Goal: Find specific fact: Find specific fact

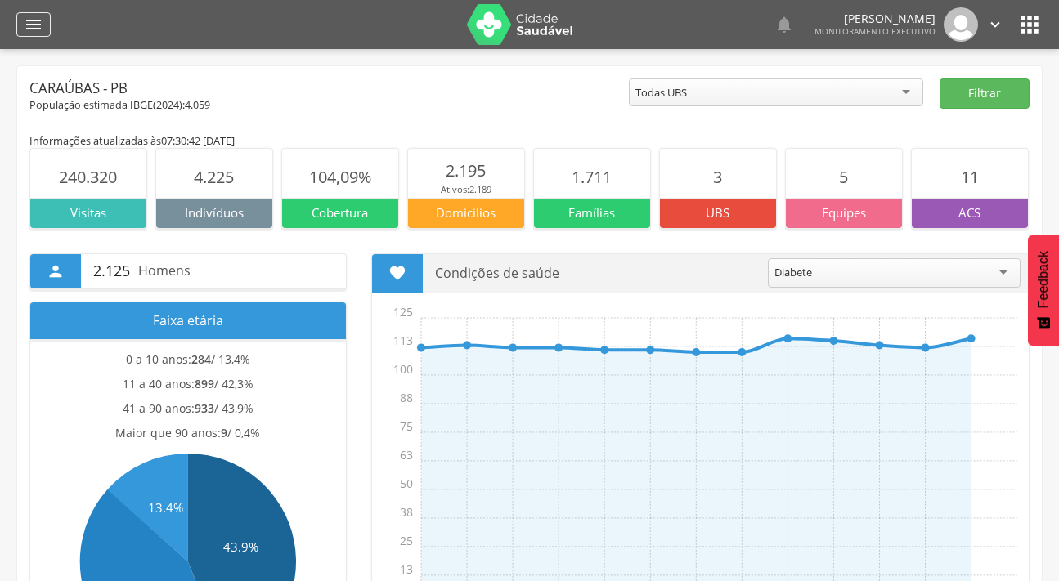
click at [32, 11] on div " Dashboard Supervisão Produtividade Mapa da cidade Mapa de cobertura Ranking A…" at bounding box center [529, 24] width 1026 height 49
click at [33, 15] on icon "" at bounding box center [34, 25] width 20 height 20
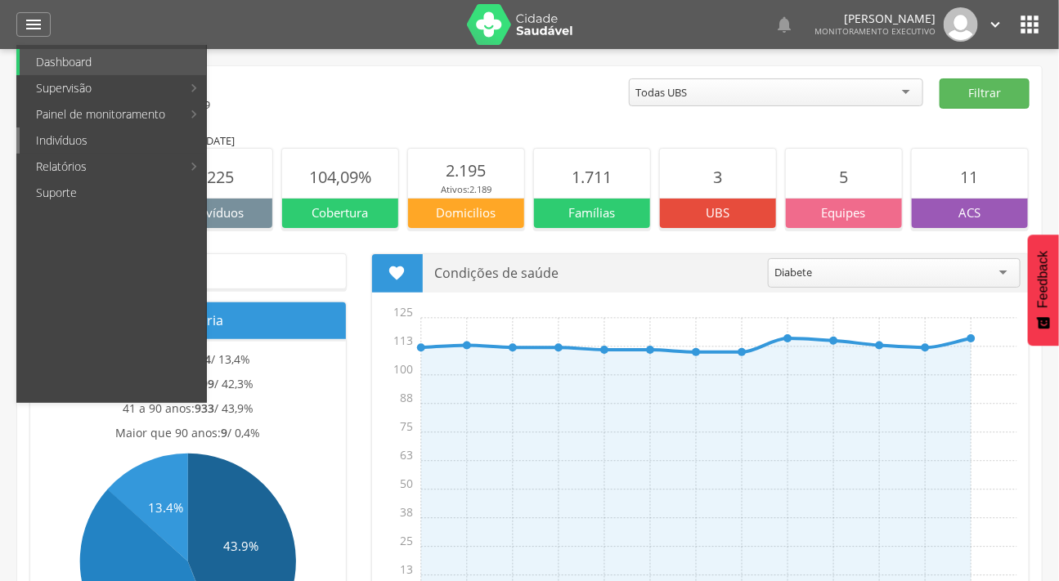
click at [82, 141] on link "Indivíduos" at bounding box center [113, 141] width 186 height 26
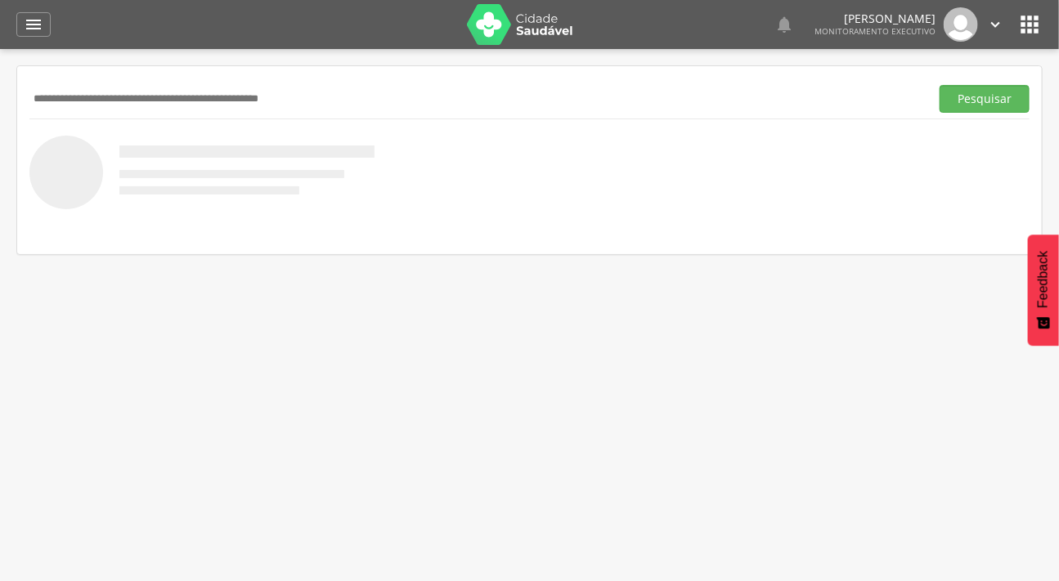
click at [93, 93] on input "text" at bounding box center [476, 99] width 894 height 28
type input "**********"
click at [939, 85] on button "Pesquisar" at bounding box center [984, 99] width 90 height 28
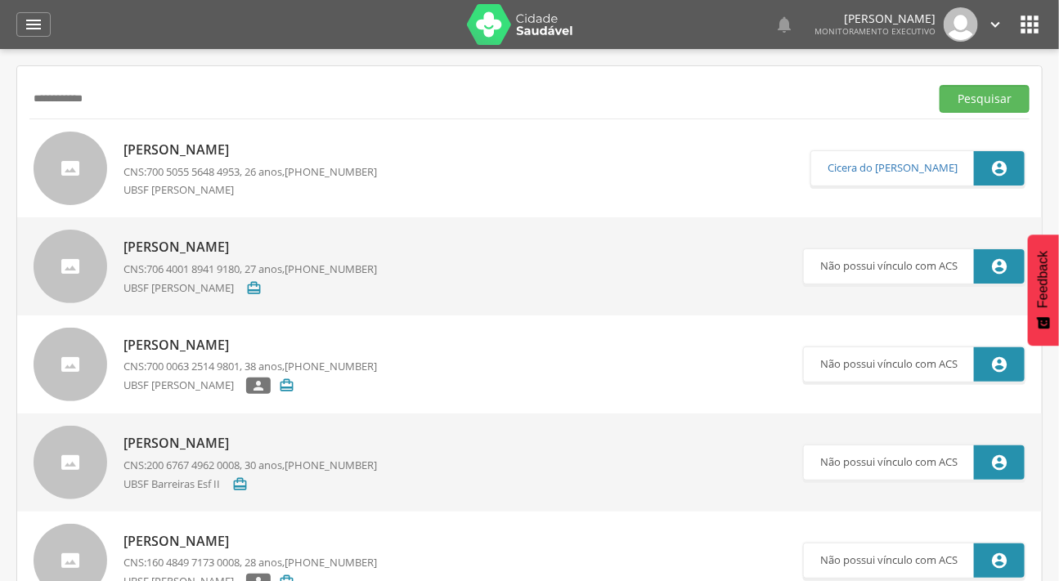
click at [63, 165] on div at bounding box center [71, 169] width 74 height 74
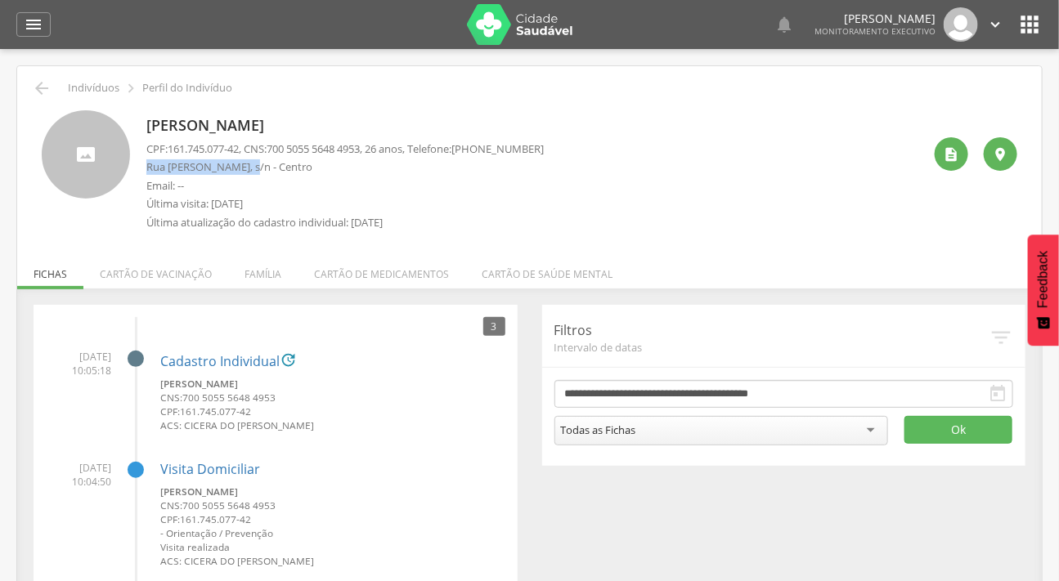
drag, startPoint x: 253, startPoint y: 166, endPoint x: 147, endPoint y: 163, distance: 105.5
click at [147, 163] on p "Rua [PERSON_NAME], s/n - Centro" at bounding box center [344, 167] width 397 height 16
copy p "Rua [PERSON_NAME]"
click at [36, 26] on icon "" at bounding box center [34, 25] width 20 height 20
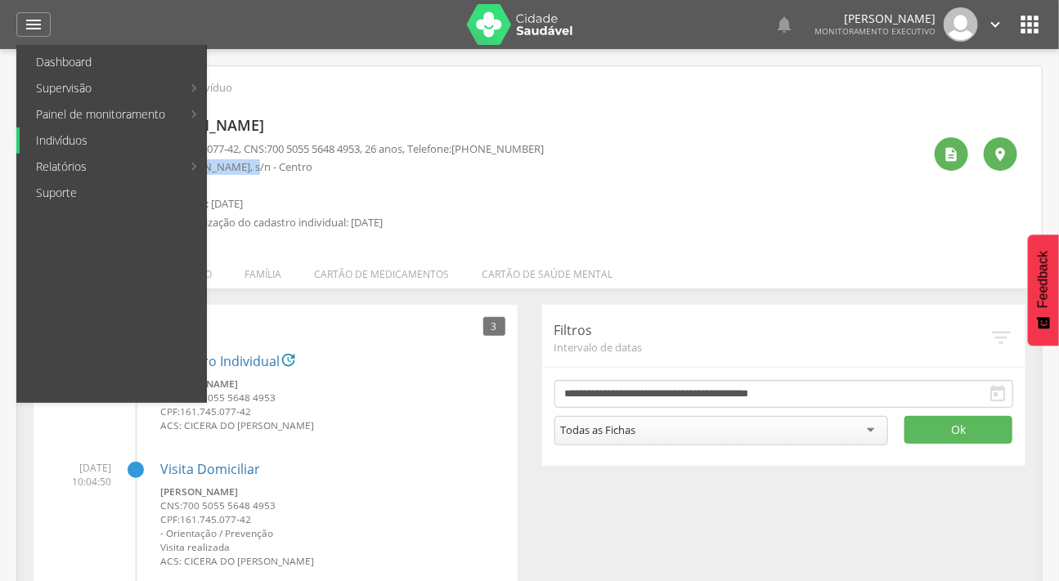
click at [70, 139] on link "Indivíduos" at bounding box center [113, 141] width 186 height 26
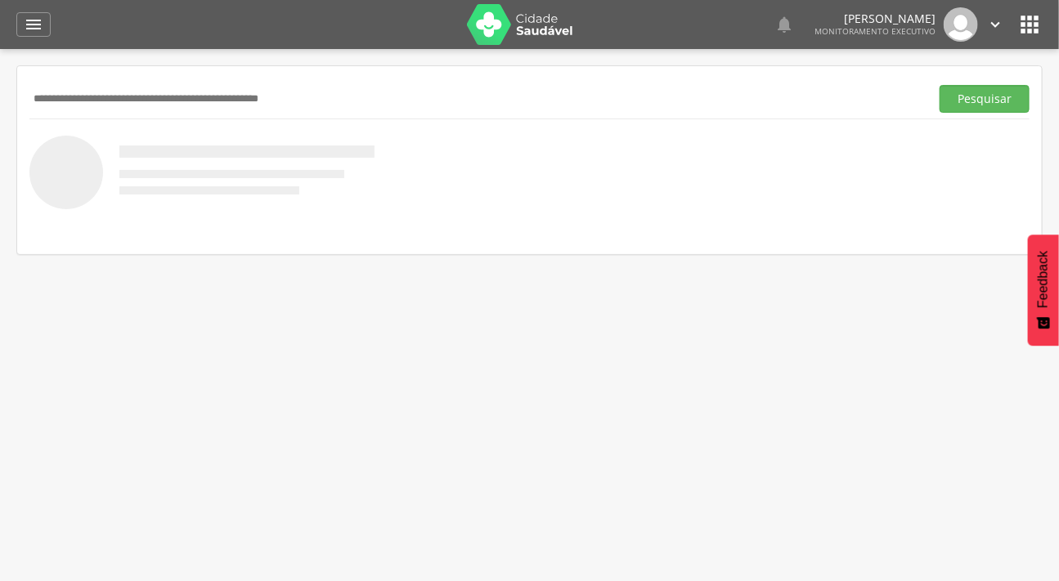
click at [74, 98] on input "text" at bounding box center [476, 99] width 894 height 28
type input "*********"
click at [939, 85] on button "Pesquisar" at bounding box center [984, 99] width 90 height 28
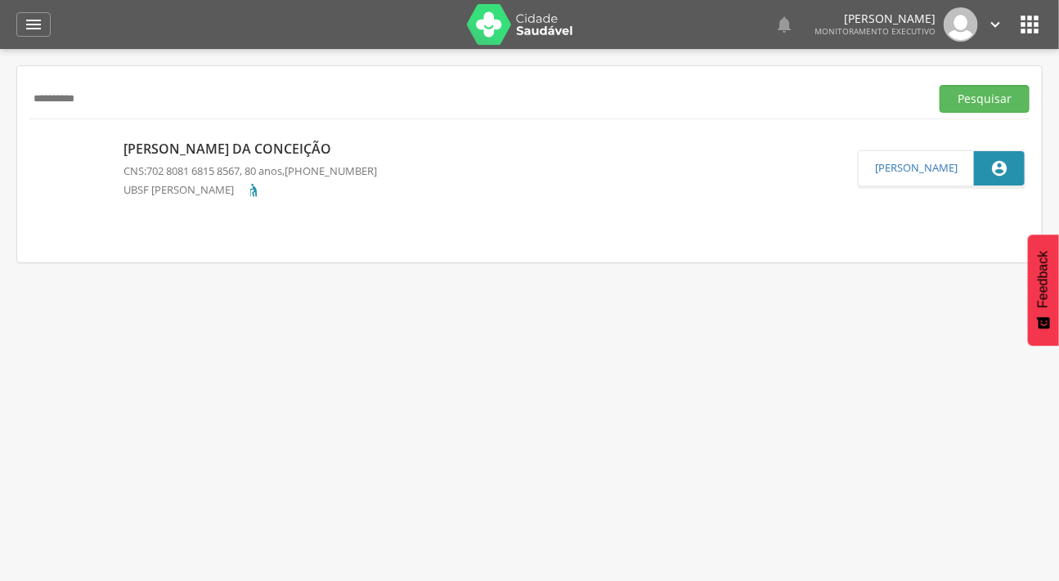
click at [34, 141] on img at bounding box center [34, 141] width 0 height 0
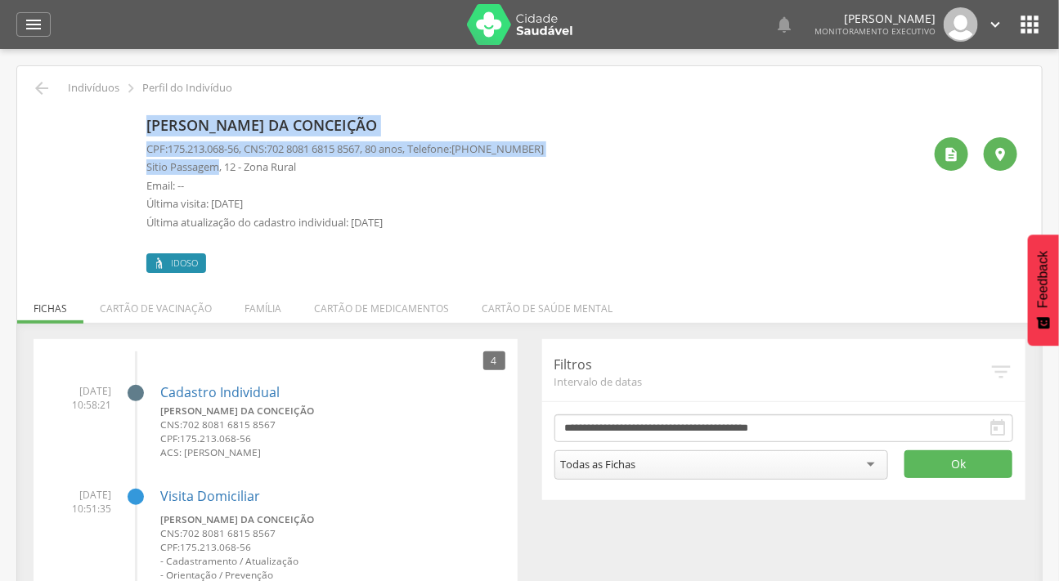
drag, startPoint x: 219, startPoint y: 168, endPoint x: 136, endPoint y: 155, distance: 84.3
click at [136, 155] on div "[PERSON_NAME] da Conceição CPF: 175.213.068-56 , CNS: [PHONE_NUMBER] , 80 anos,…" at bounding box center [529, 191] width 975 height 163
click at [201, 164] on p "Sitio Passagem, 12 - Zona Rural" at bounding box center [344, 167] width 397 height 16
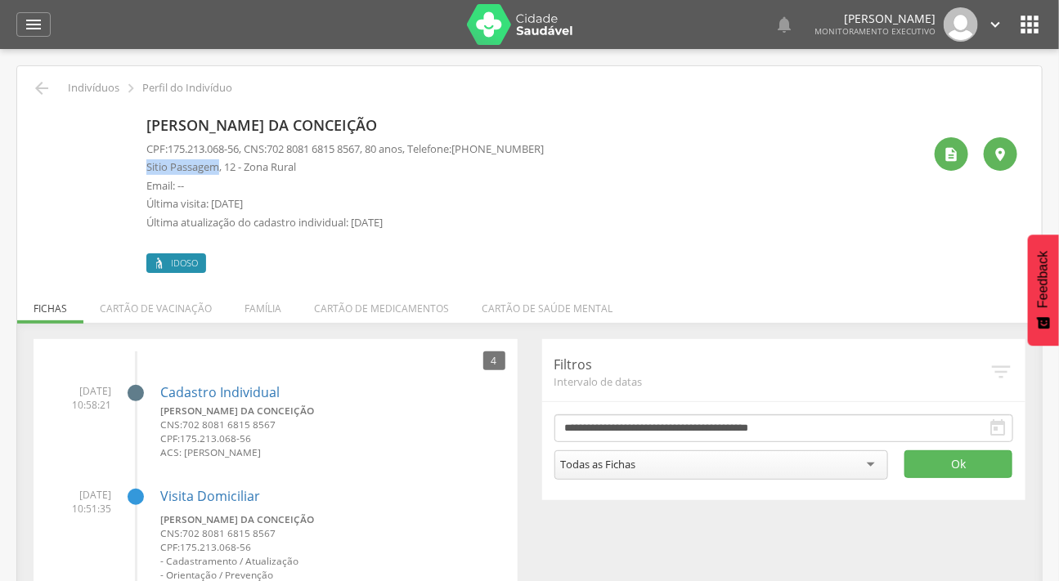
drag, startPoint x: 219, startPoint y: 170, endPoint x: 145, endPoint y: 164, distance: 74.6
click at [145, 164] on div "[PERSON_NAME] da Conceição CPF: 175.213.068-56 , CNS: [PHONE_NUMBER] , 80 anos,…" at bounding box center [529, 191] width 975 height 163
copy p "Sitio Passagem"
